Goal: Task Accomplishment & Management: Complete application form

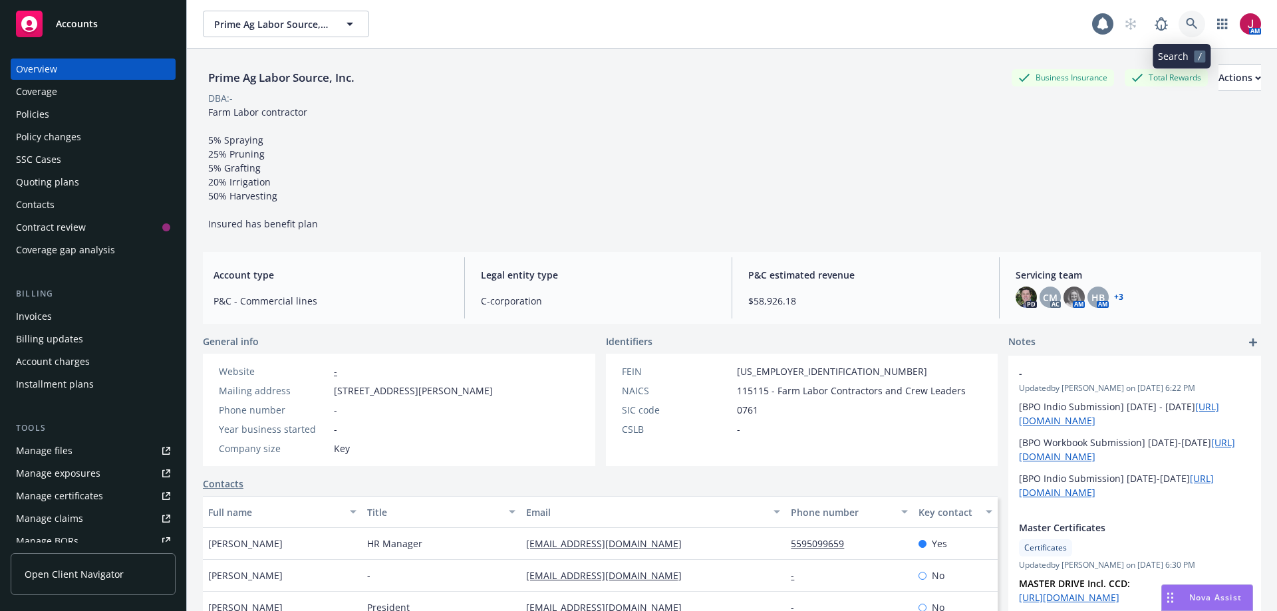
click at [1186, 28] on icon at bounding box center [1192, 24] width 12 height 12
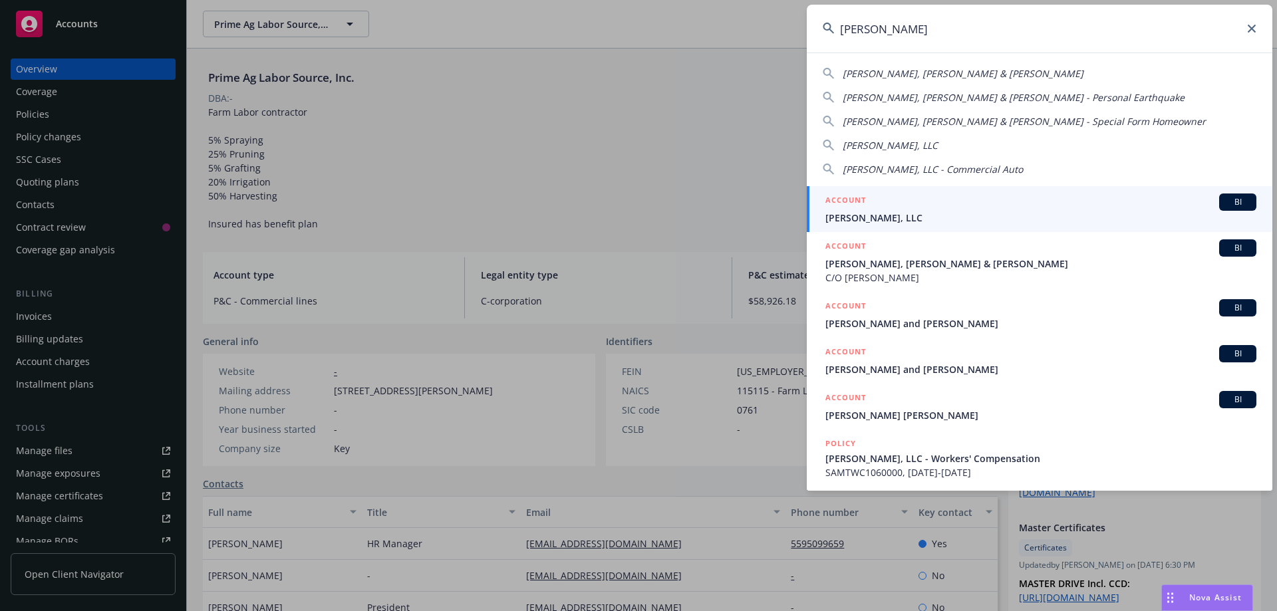
type input "[PERSON_NAME]"
click at [978, 210] on div "ACCOUNT BI" at bounding box center [1040, 202] width 431 height 17
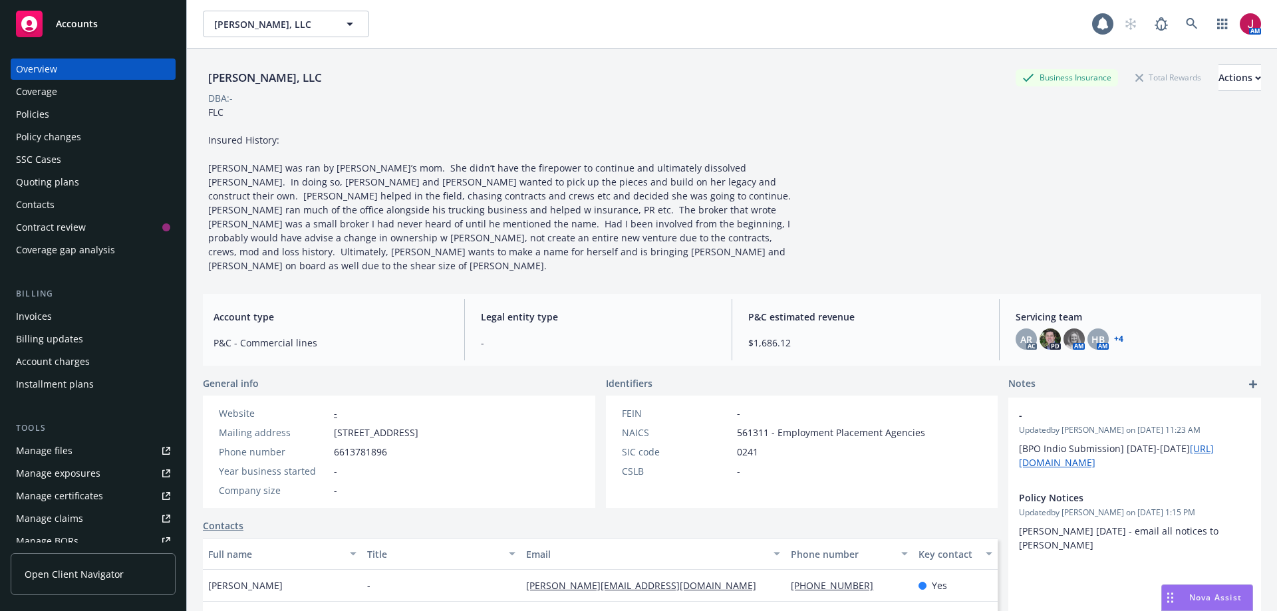
click at [80, 184] on div "Quoting plans" at bounding box center [93, 182] width 154 height 21
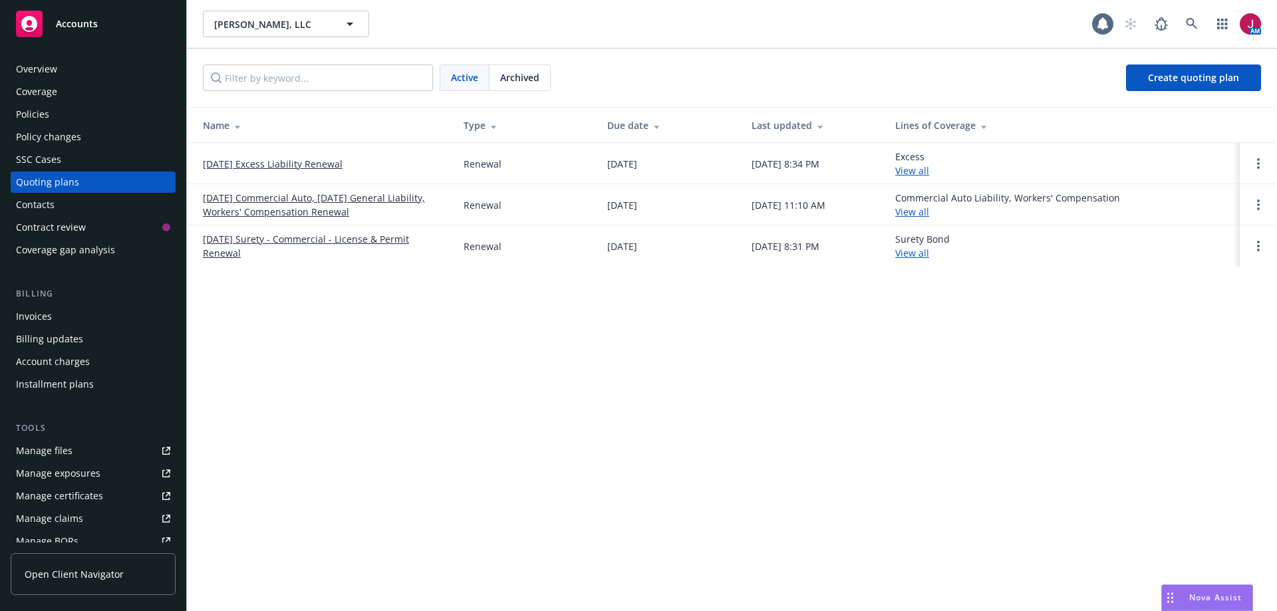
click at [390, 198] on link "[DATE] Commercial Auto, [DATE] General Liability, Workers' Compensation Renewal" at bounding box center [322, 205] width 239 height 28
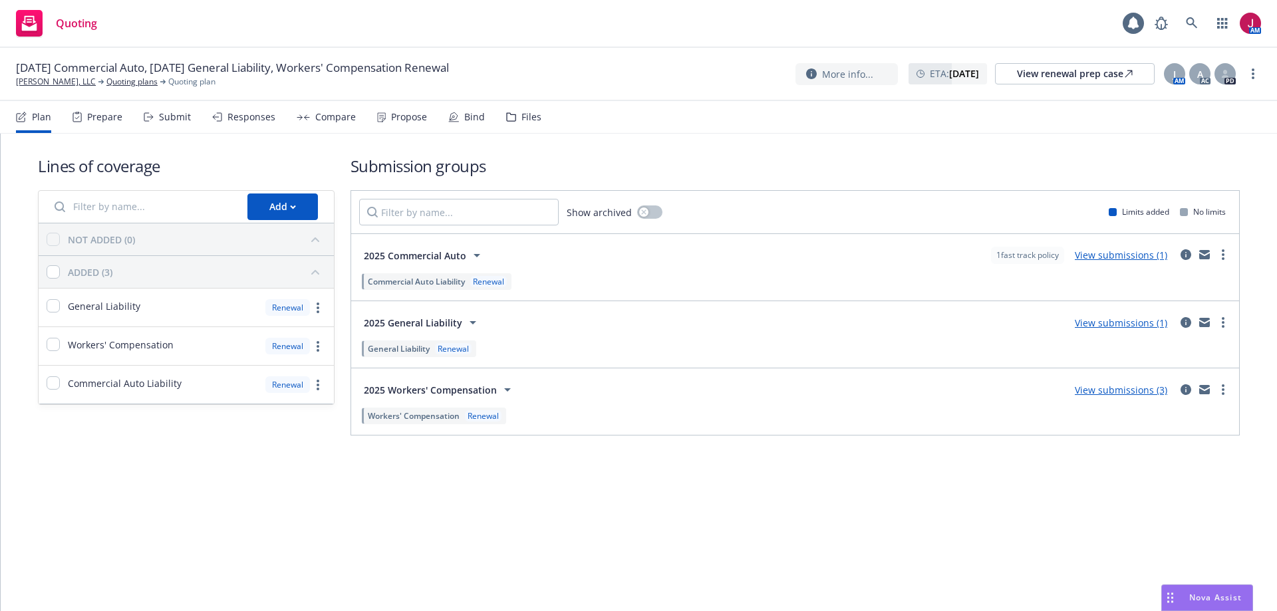
click at [178, 121] on div "Submit" at bounding box center [175, 117] width 32 height 11
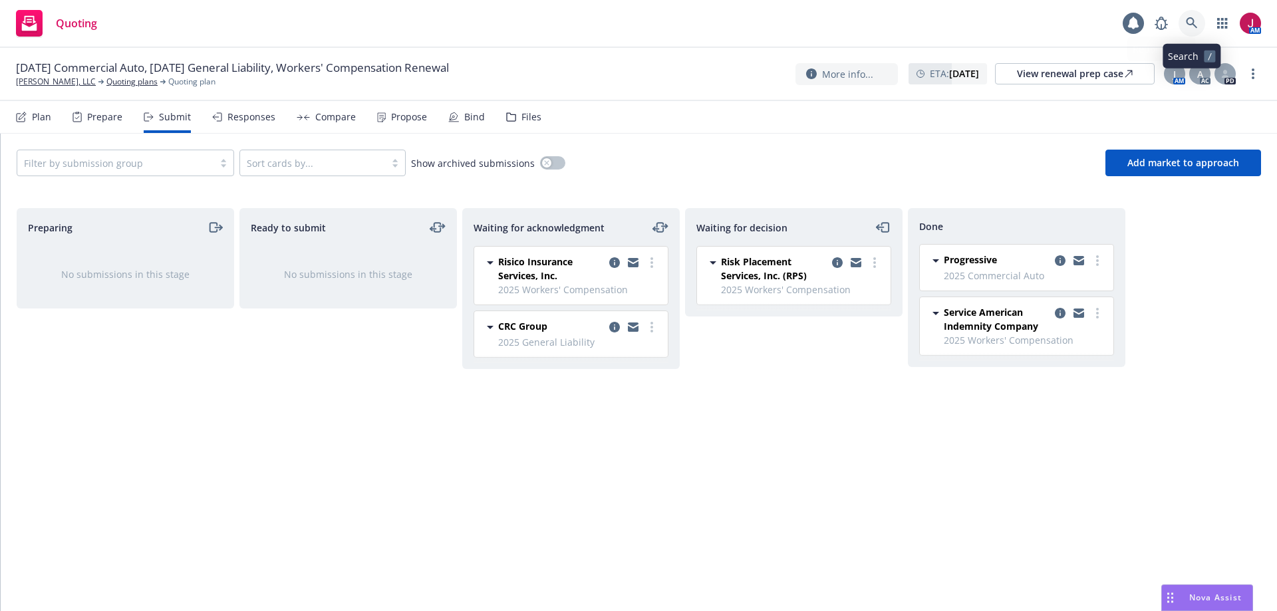
click at [1189, 24] on icon at bounding box center [1191, 22] width 11 height 11
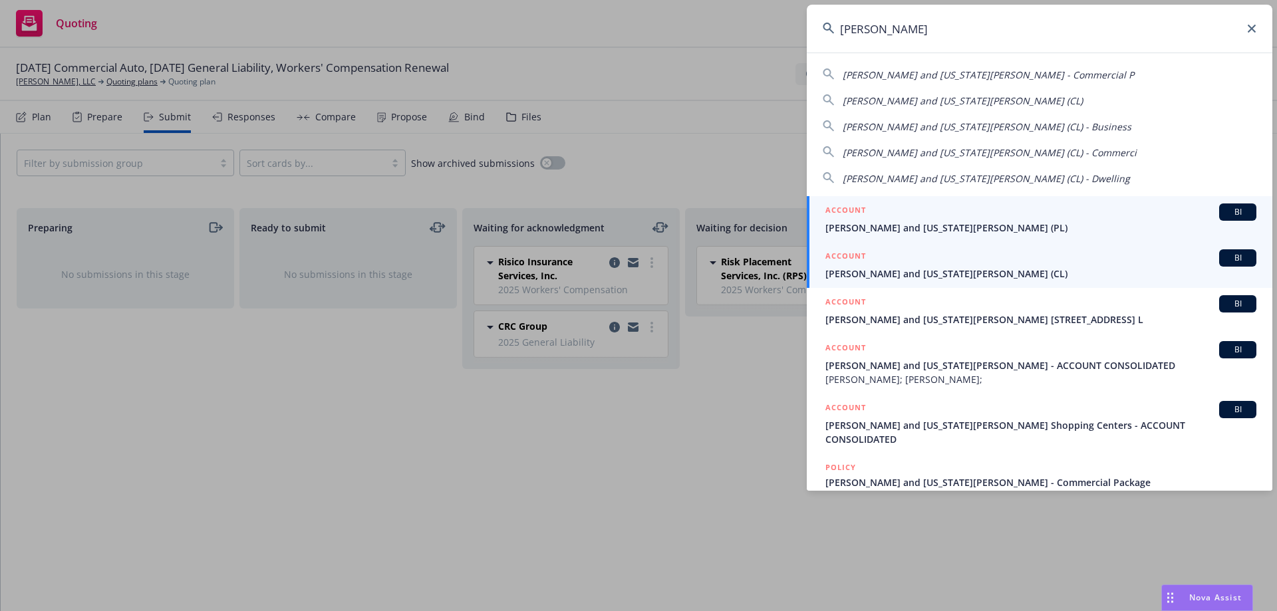
type input "[PERSON_NAME]"
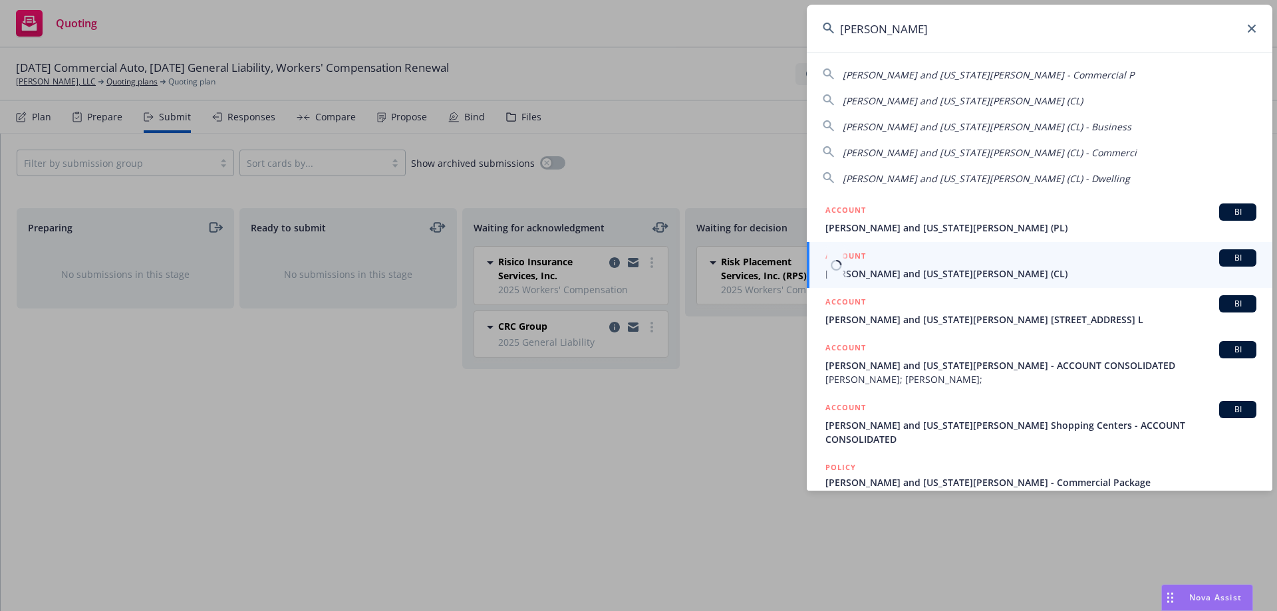
click at [1037, 267] on span "[PERSON_NAME] and [US_STATE][PERSON_NAME] (CL)" at bounding box center [1040, 274] width 431 height 14
